Goal: Navigation & Orientation: Find specific page/section

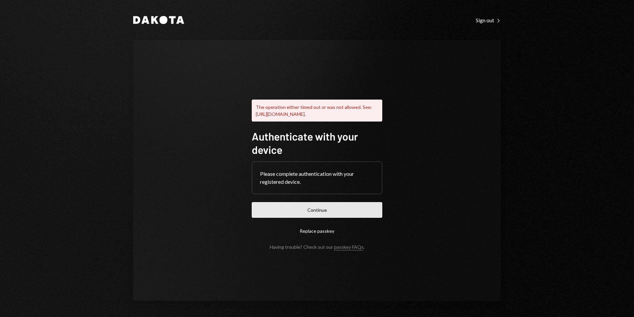
click at [276, 210] on button "Continue" at bounding box center [317, 210] width 130 height 16
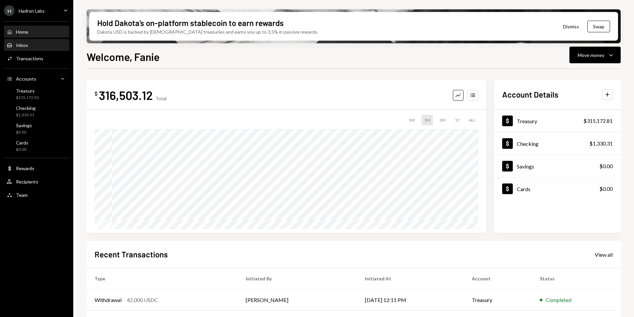
click at [25, 47] on div "Inbox" at bounding box center [22, 45] width 12 height 6
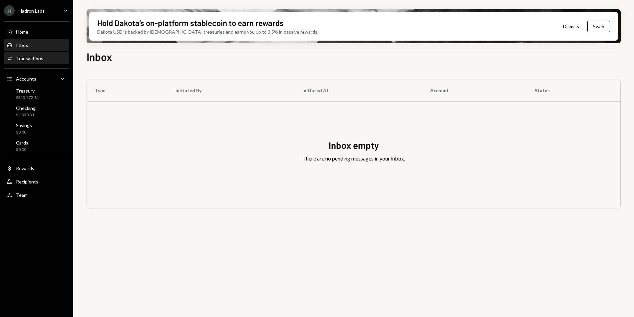
click at [30, 56] on div "Transactions" at bounding box center [29, 59] width 27 height 6
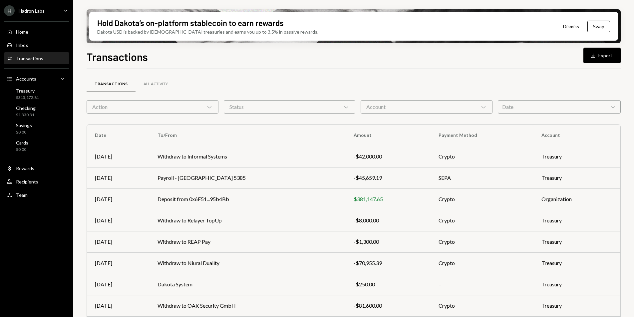
click at [42, 11] on div "Hadron Labs" at bounding box center [32, 11] width 26 height 6
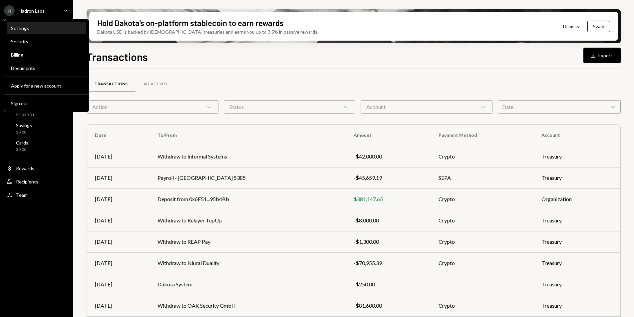
click at [29, 28] on div "Settings" at bounding box center [46, 28] width 71 height 6
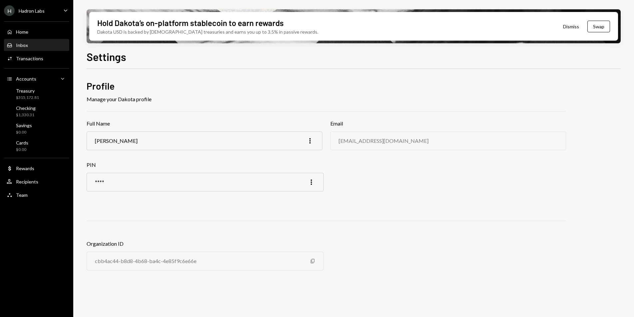
click at [27, 45] on div "Inbox" at bounding box center [22, 45] width 12 height 6
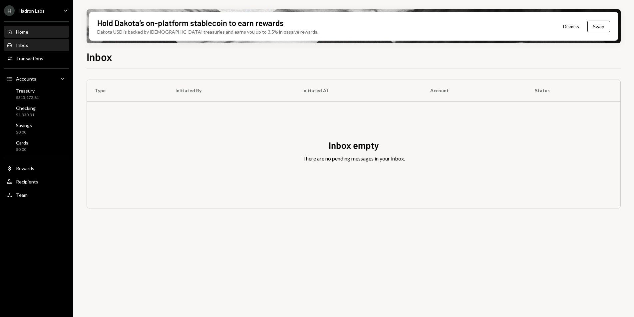
click at [30, 35] on div "Home Home" at bounding box center [37, 31] width 60 height 11
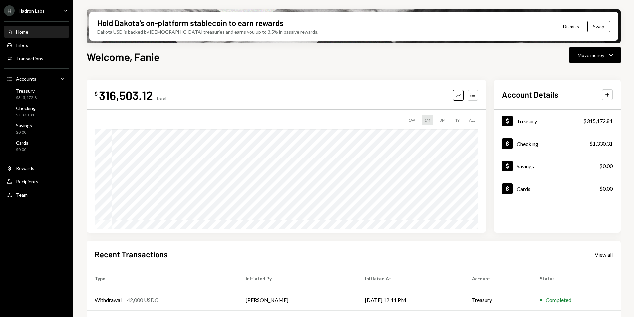
click at [52, 14] on div "H Hadron Labs Caret Down" at bounding box center [36, 10] width 73 height 11
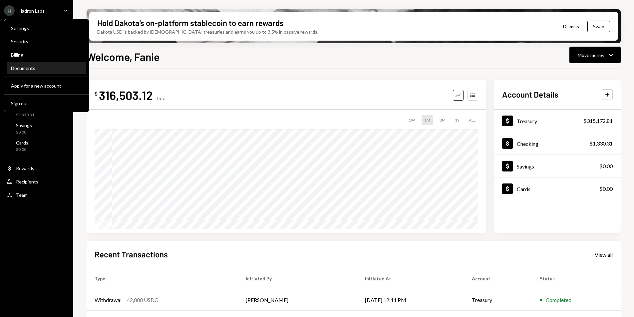
click at [38, 63] on div "Documents" at bounding box center [46, 68] width 71 height 11
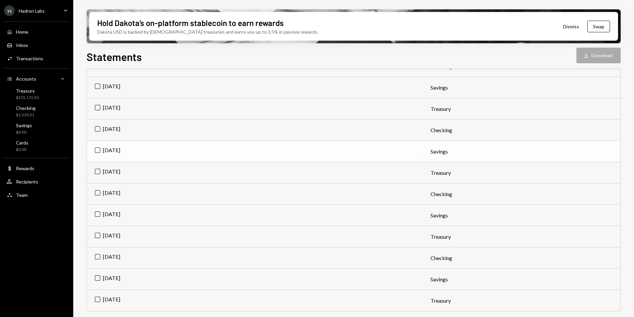
scroll to position [311, 0]
click at [35, 12] on div "Hadron Labs" at bounding box center [32, 11] width 26 height 6
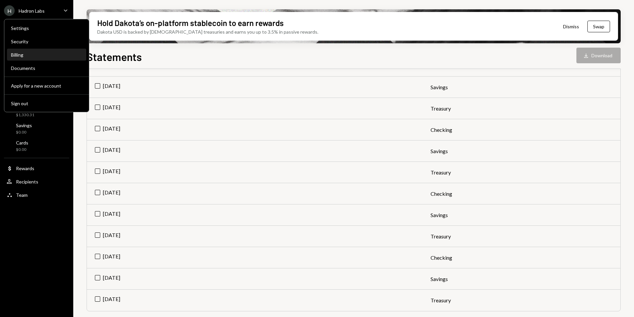
click at [34, 54] on div "Billing" at bounding box center [46, 55] width 71 height 6
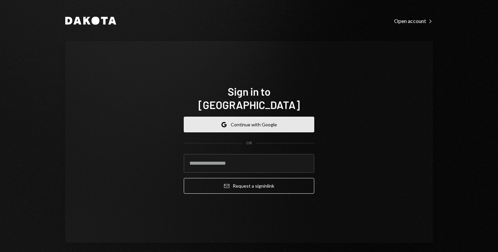
click at [213, 120] on button "Google Continue with Google" at bounding box center [249, 125] width 130 height 16
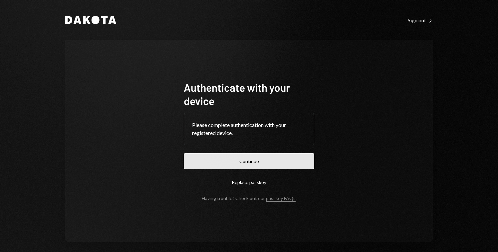
click at [250, 162] on button "Continue" at bounding box center [249, 161] width 130 height 16
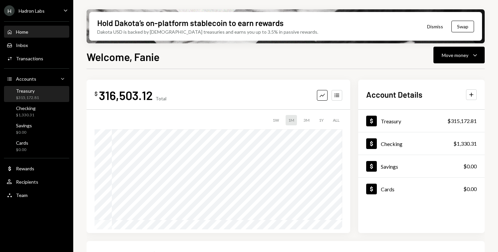
click at [28, 91] on div "Treasury" at bounding box center [27, 91] width 23 height 6
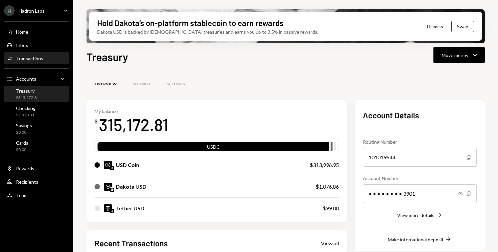
click at [45, 63] on div "Activities Transactions" at bounding box center [37, 58] width 60 height 11
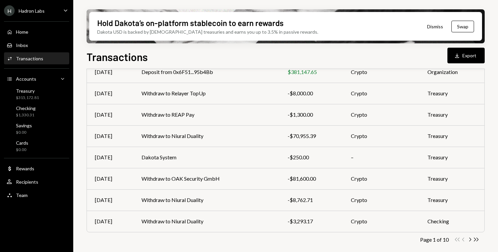
scroll to position [128, 0]
click at [37, 180] on div "Recipients" at bounding box center [27, 182] width 22 height 6
